Goal: Transaction & Acquisition: Download file/media

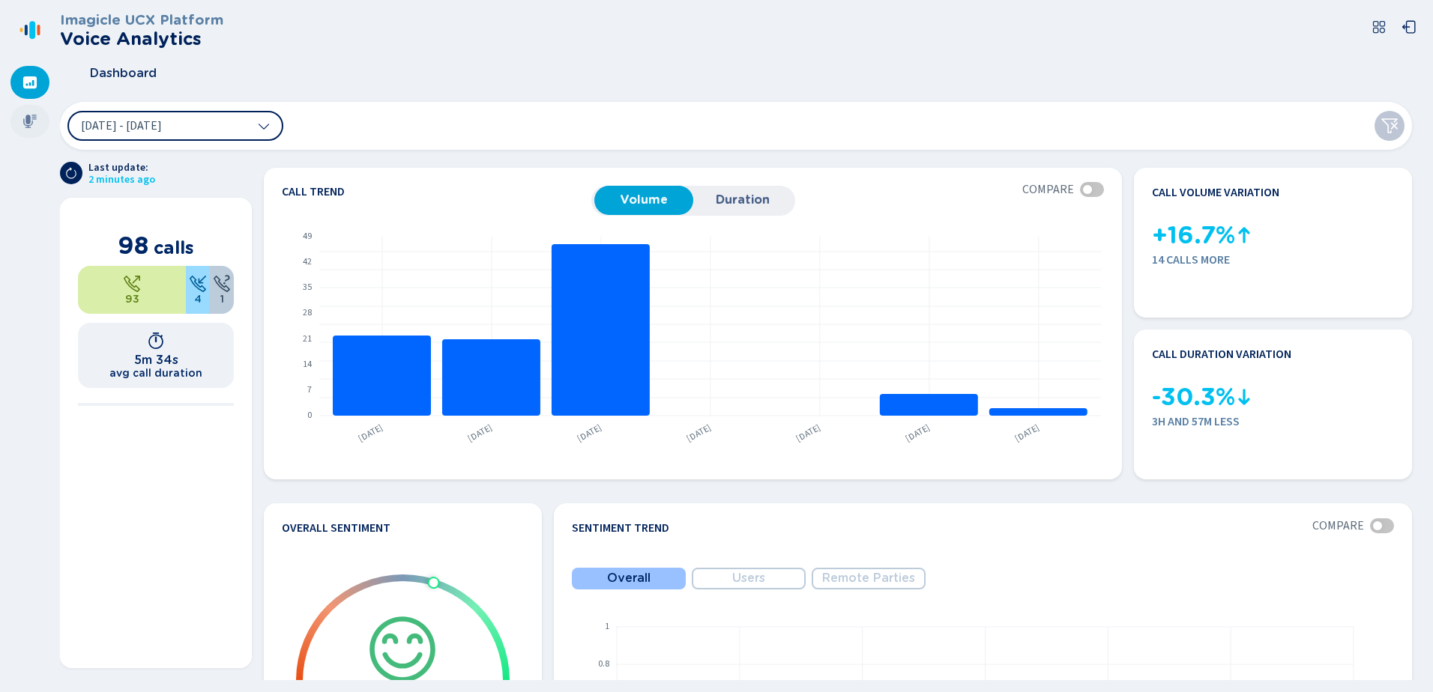
click at [31, 114] on icon at bounding box center [29, 121] width 15 height 15
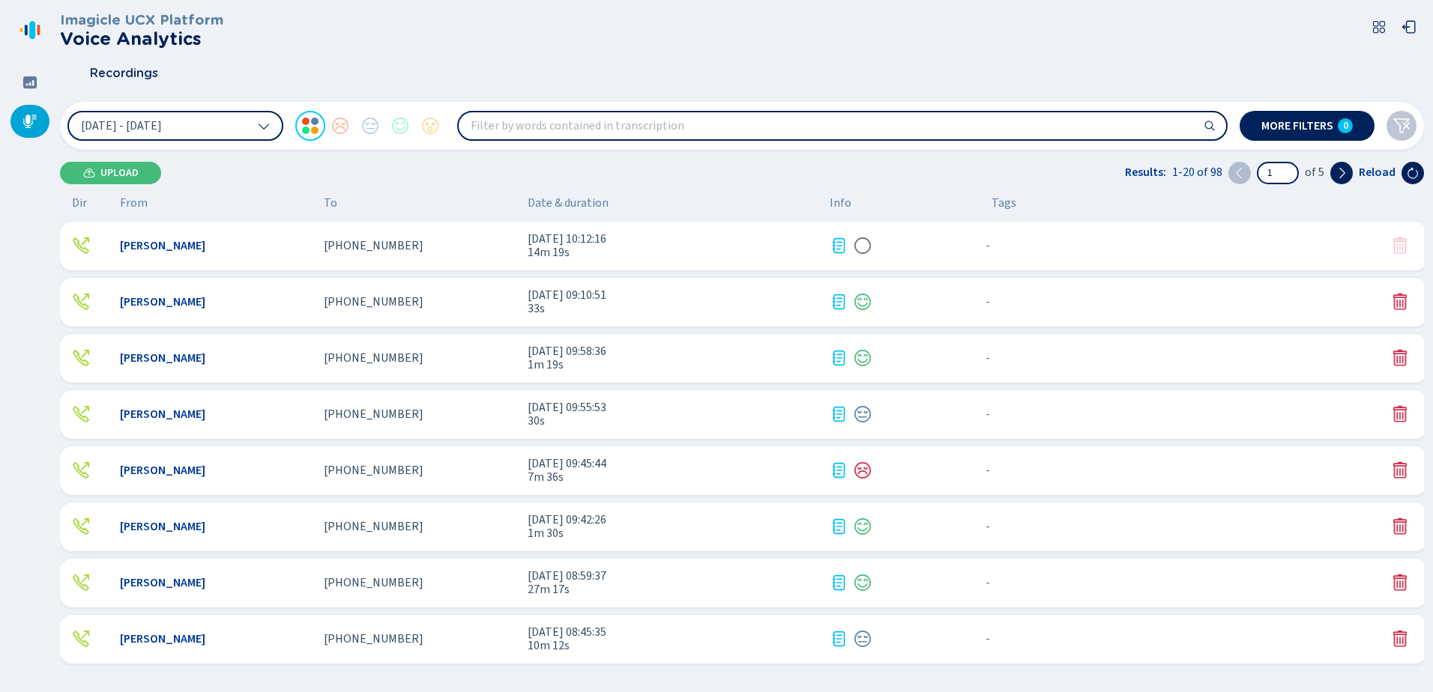
click at [353, 245] on span "[PHONE_NUMBER]" at bounding box center [374, 245] width 100 height 13
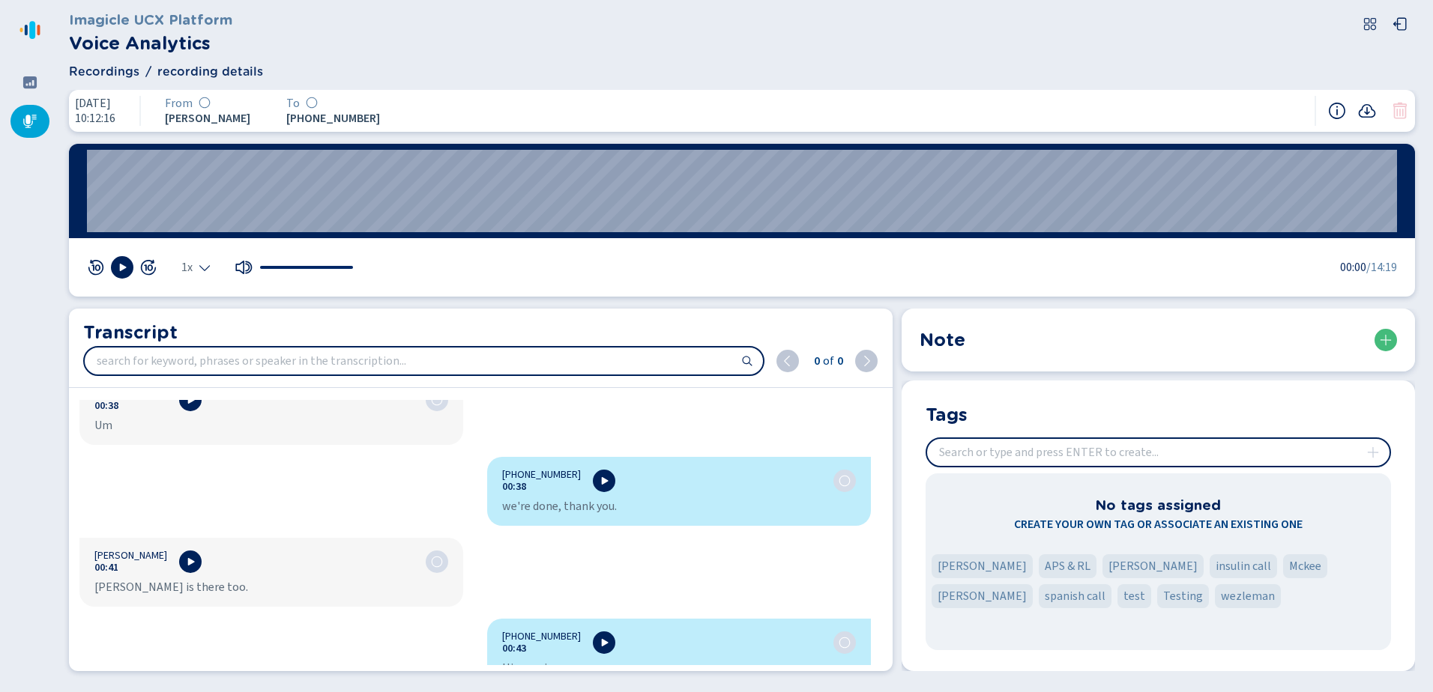
scroll to position [1274, 0]
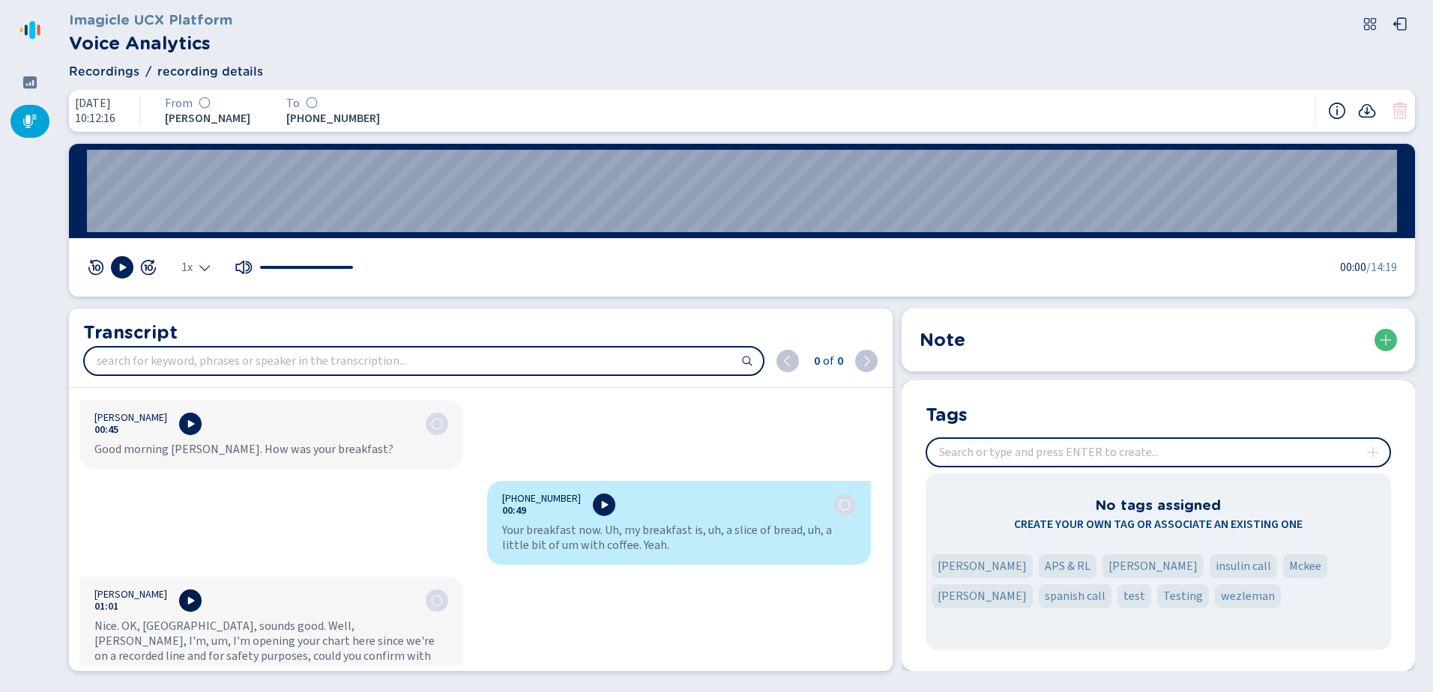
click at [184, 595] on icon at bounding box center [190, 601] width 12 height 12
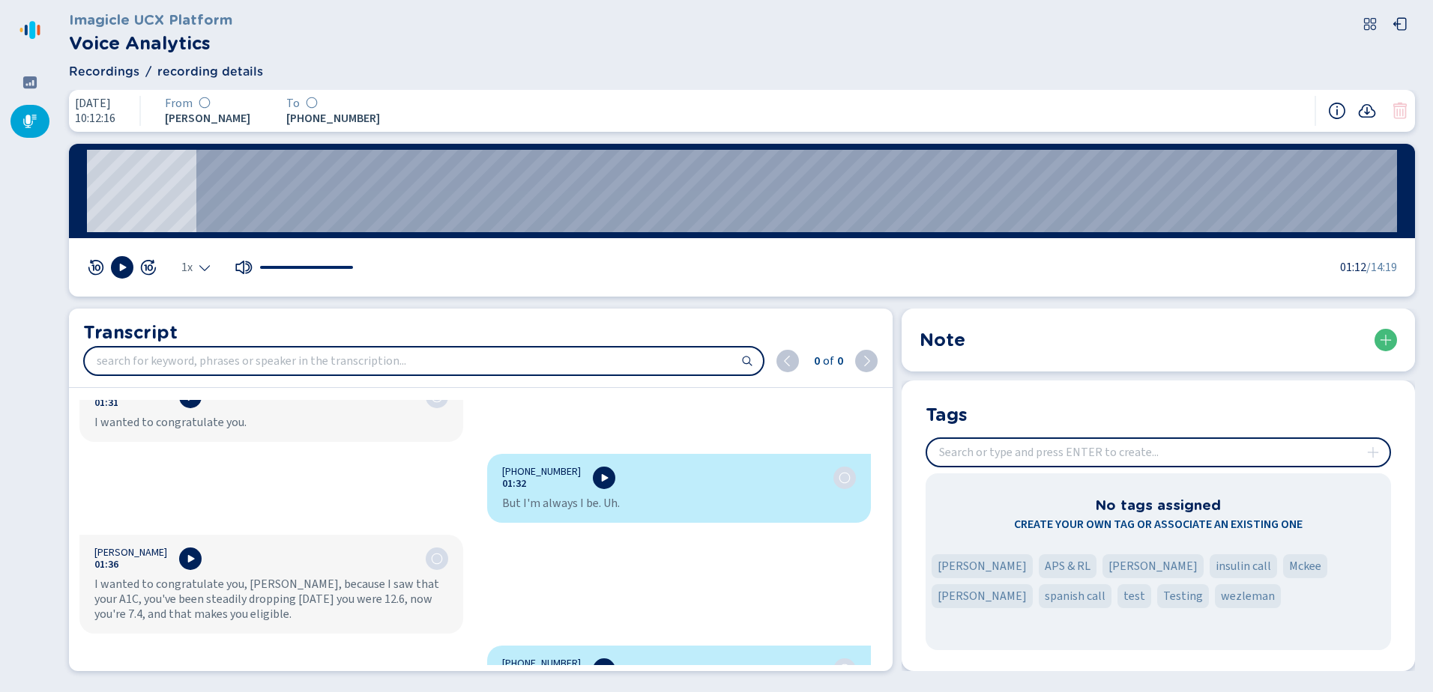
scroll to position [2098, 0]
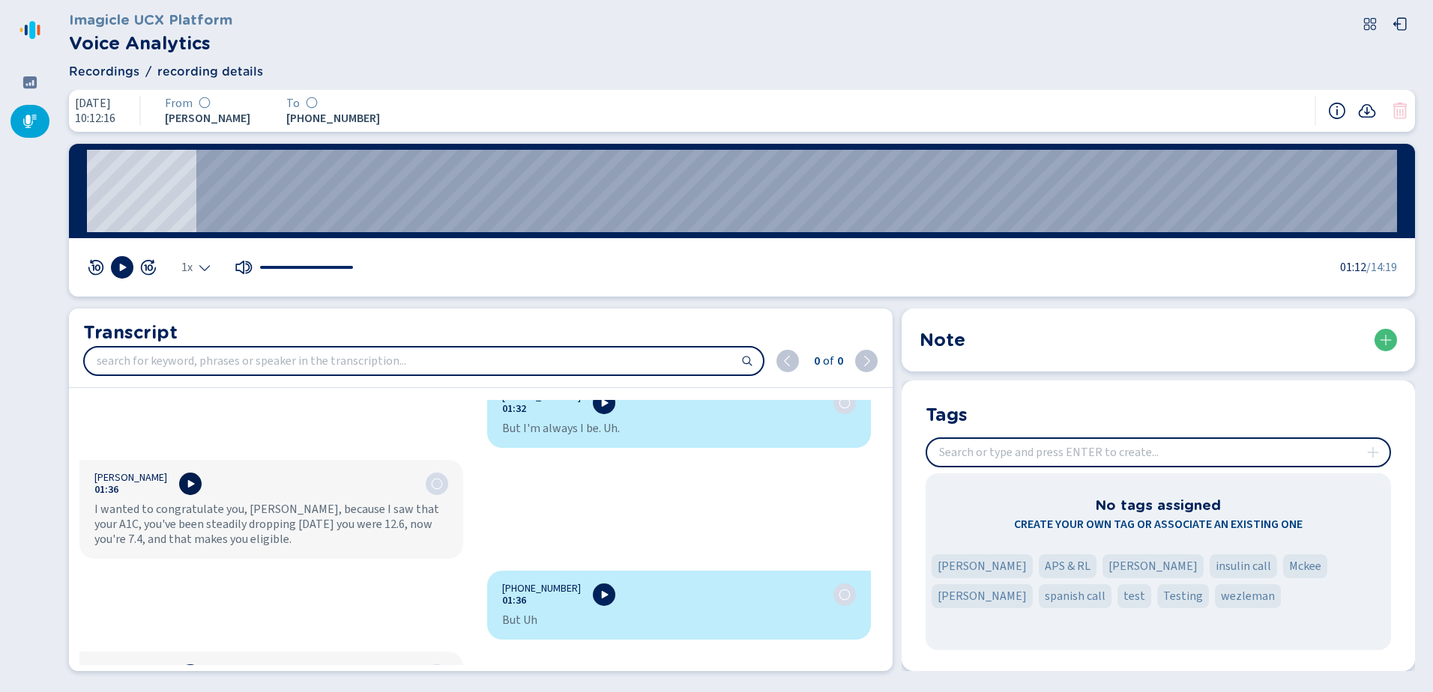
click at [188, 480] on icon at bounding box center [191, 483] width 7 height 7
click at [124, 271] on icon at bounding box center [122, 268] width 12 height 12
click at [246, 550] on div "[PHONE_NUMBER]:00 Hello. [PERSON_NAME] 00:03 Hey, good morning, is this [PERSON…" at bounding box center [475, 532] width 812 height 265
click at [1371, 106] on icon at bounding box center [1367, 111] width 18 height 18
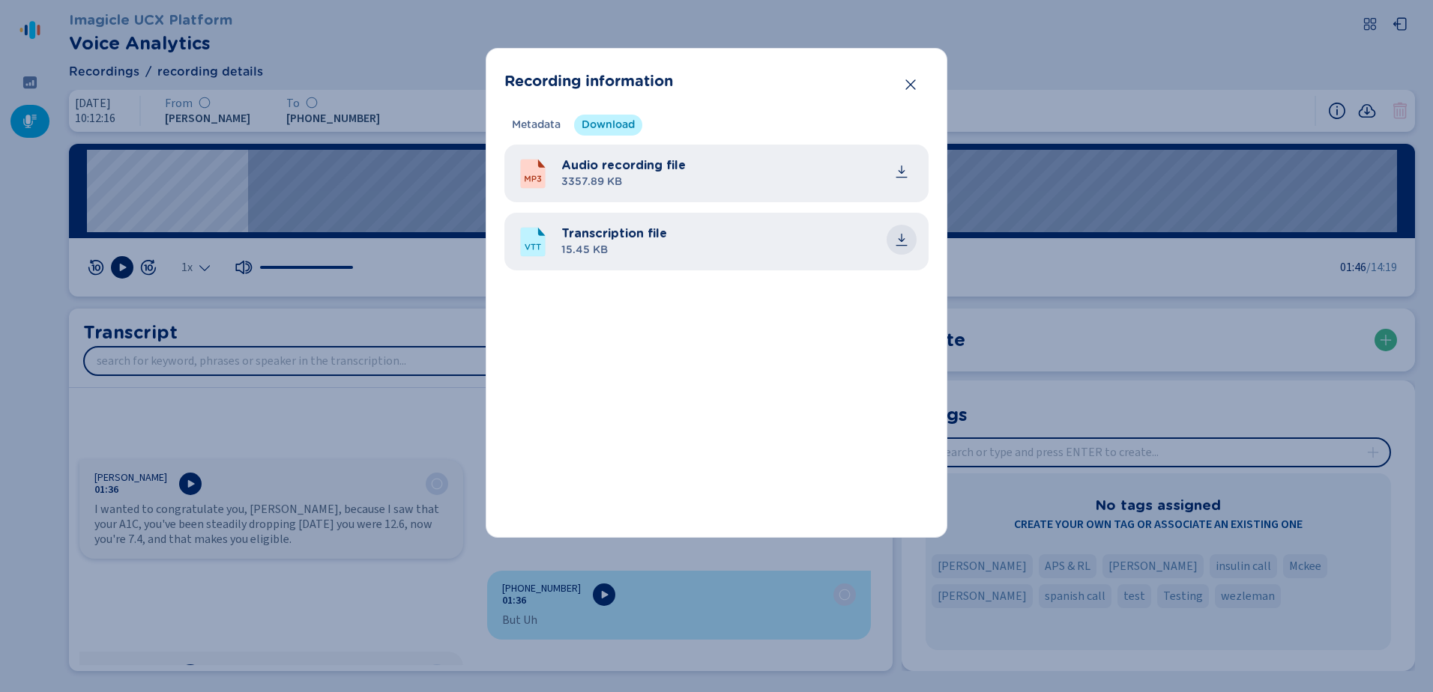
click at [902, 241] on icon "common.download" at bounding box center [902, 238] width 7 height 8
drag, startPoint x: 1124, startPoint y: 397, endPoint x: 1082, endPoint y: 423, distance: 49.5
click at [1124, 397] on div "Recording information Metadata Download Recording technology Media Forking Call…" at bounding box center [716, 346] width 1433 height 692
click at [902, 85] on button "Close" at bounding box center [911, 85] width 30 height 30
